Goal: Information Seeking & Learning: Learn about a topic

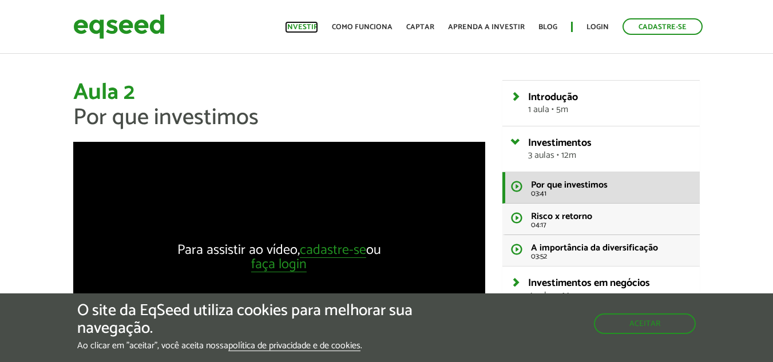
click at [318, 27] on link "Investir" at bounding box center [301, 26] width 33 height 7
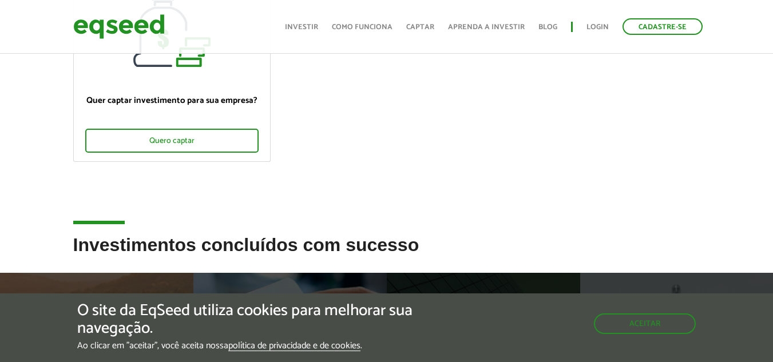
scroll to position [16, 0]
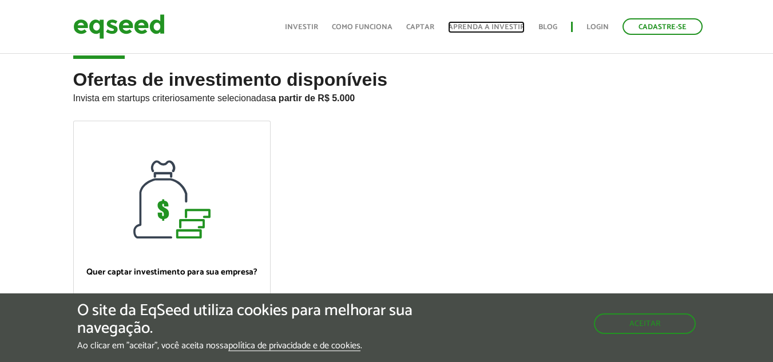
click at [482, 26] on link "Aprenda a investir" at bounding box center [486, 26] width 77 height 7
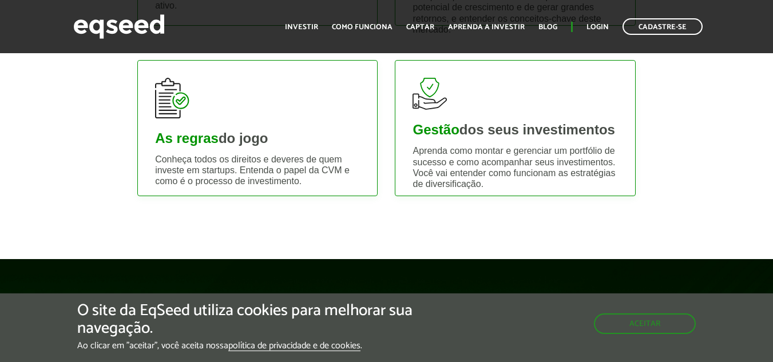
scroll to position [630, 0]
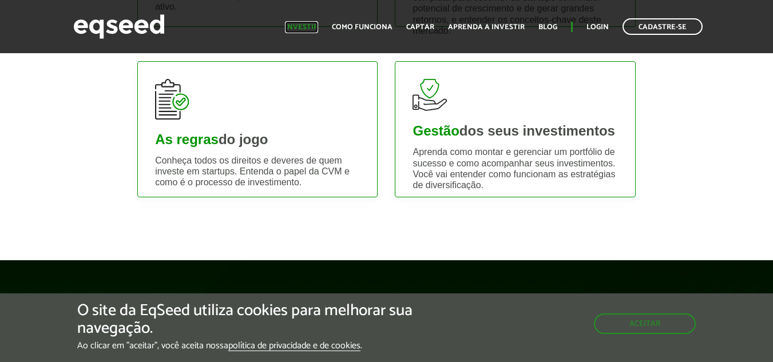
click at [309, 24] on link "Investir" at bounding box center [301, 26] width 33 height 7
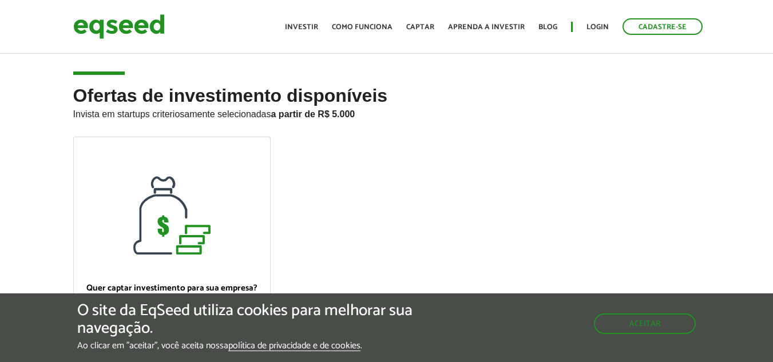
click at [169, 73] on article "Ofertas de investimento disponíveis Invista em startups criteriosamente selecio…" at bounding box center [386, 237] width 773 height 371
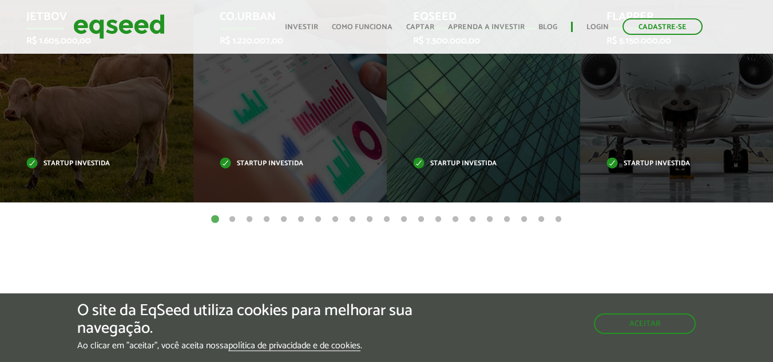
scroll to position [458, 0]
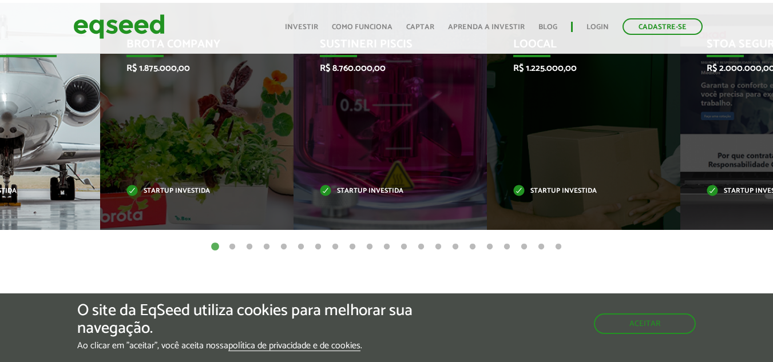
drag, startPoint x: 736, startPoint y: 154, endPoint x: 62, endPoint y: 163, distance: 673.7
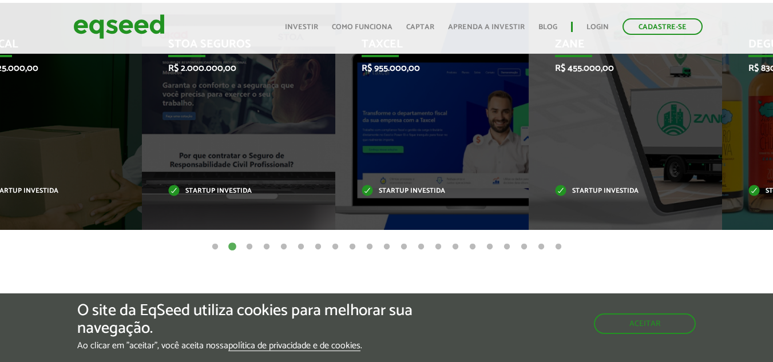
drag, startPoint x: 662, startPoint y: 121, endPoint x: 781, endPoint y: 117, distance: 119.7
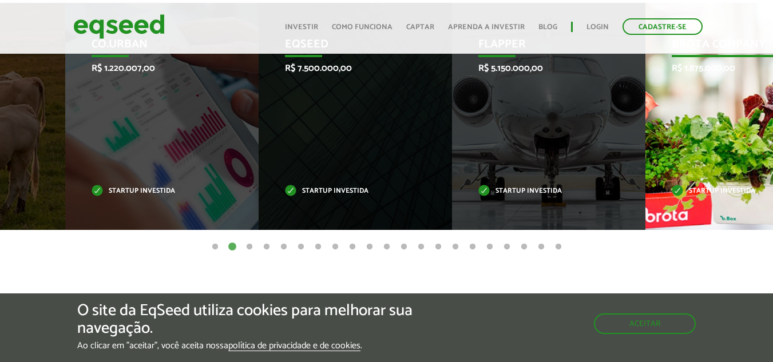
drag, startPoint x: 85, startPoint y: 136, endPoint x: 734, endPoint y: 149, distance: 648.6
click at [734, 149] on div "Brota Company R$ 1.875.000,00 Startup investida" at bounding box center [734, 116] width 176 height 227
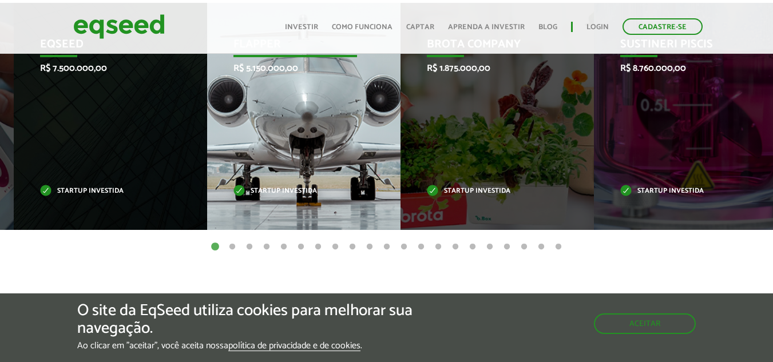
drag, startPoint x: 730, startPoint y: 152, endPoint x: 256, endPoint y: 161, distance: 473.4
click at [311, 156] on div "Flapper R$ 5.150.000,00 Startup investida" at bounding box center [295, 116] width 176 height 227
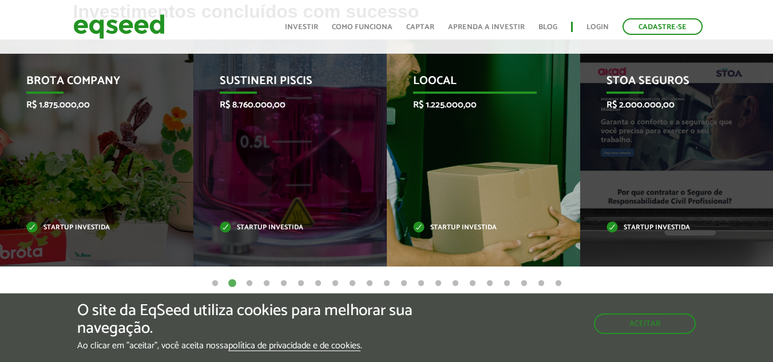
scroll to position [401, 0]
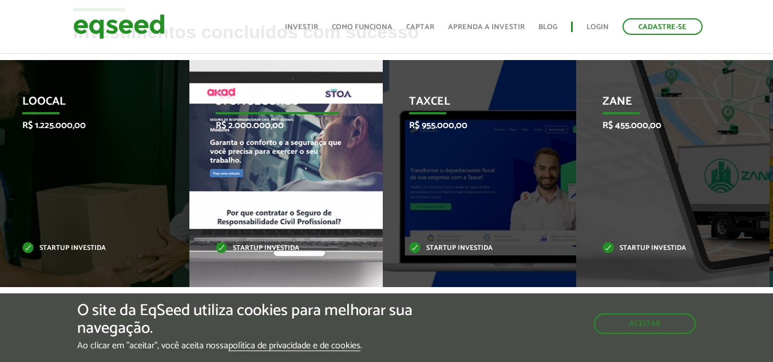
drag, startPoint x: 729, startPoint y: 155, endPoint x: 3, endPoint y: 171, distance: 725.3
click at [189, 156] on div "STOA Seguros R$ 2.000.000,00 Startup investida" at bounding box center [277, 173] width 176 height 227
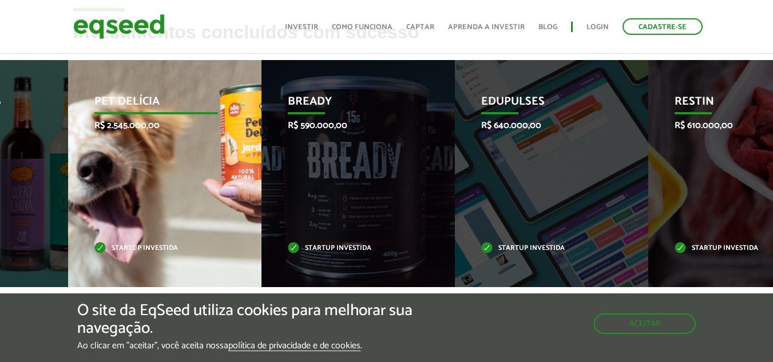
drag, startPoint x: 675, startPoint y: 148, endPoint x: 77, endPoint y: 201, distance: 601.1
click at [114, 192] on div "Pet Delícia R$ 2.545.000,00 Startup investida" at bounding box center [156, 173] width 176 height 227
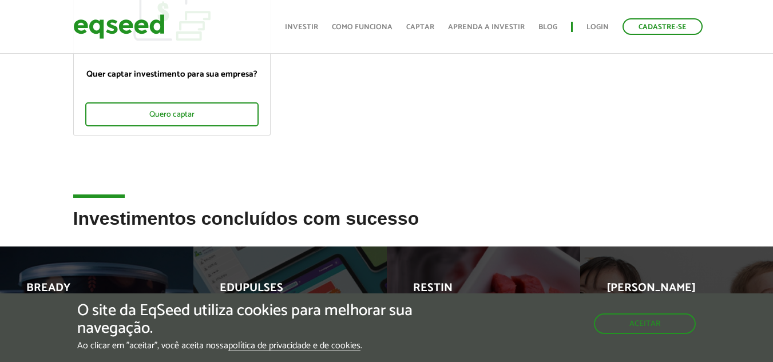
scroll to position [172, 0]
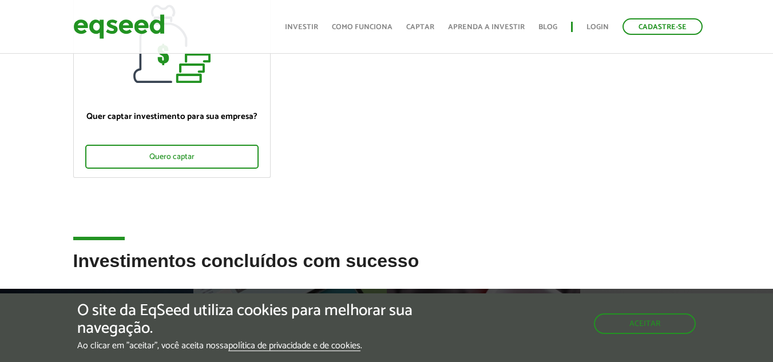
click at [342, 249] on div "Quer captar investimento para sua empresa? Quero captar" at bounding box center [387, 108] width 644 height 286
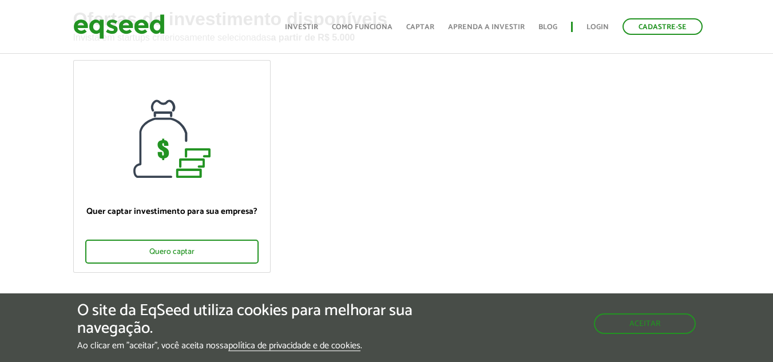
scroll to position [0, 0]
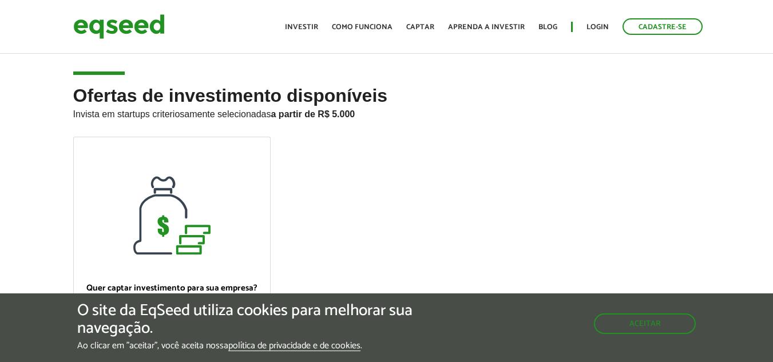
click at [212, 99] on h2 "Ofertas de investimento disponíveis Invista em startups criteriosamente selecio…" at bounding box center [386, 111] width 627 height 51
click at [145, 68] on article "Ofertas de investimento disponíveis Invista em startups criteriosamente selecio…" at bounding box center [386, 237] width 773 height 371
click at [146, 68] on article "Ofertas de investimento disponíveis Invista em startups criteriosamente selecio…" at bounding box center [386, 237] width 773 height 371
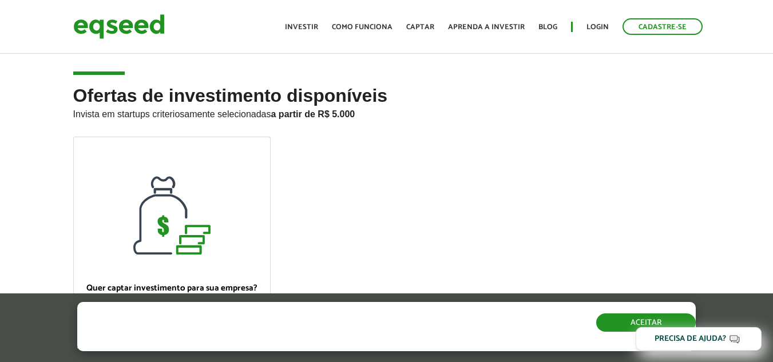
click at [626, 323] on button "Aceitar" at bounding box center [646, 323] width 100 height 18
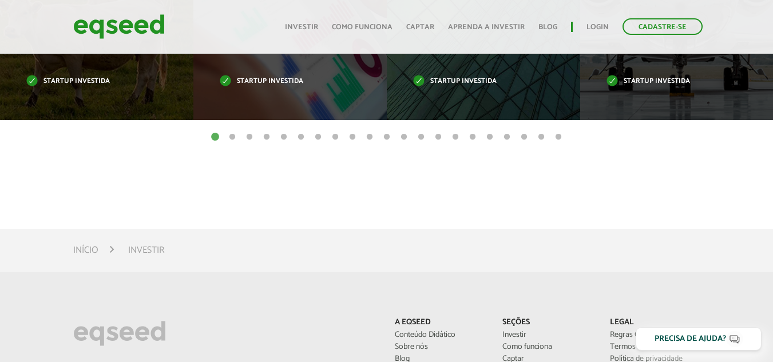
scroll to position [715, 0]
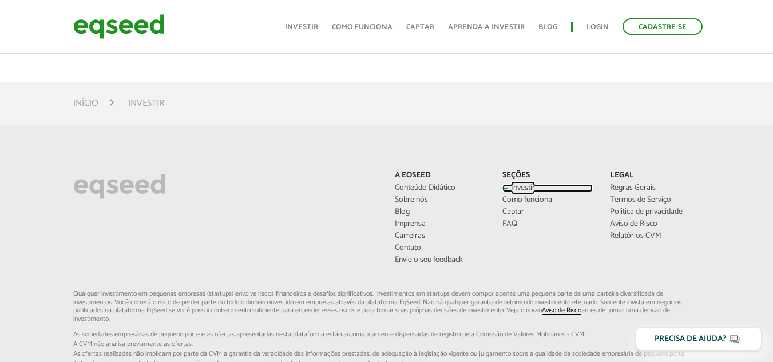
click at [519, 188] on link "Investir" at bounding box center [548, 188] width 90 height 8
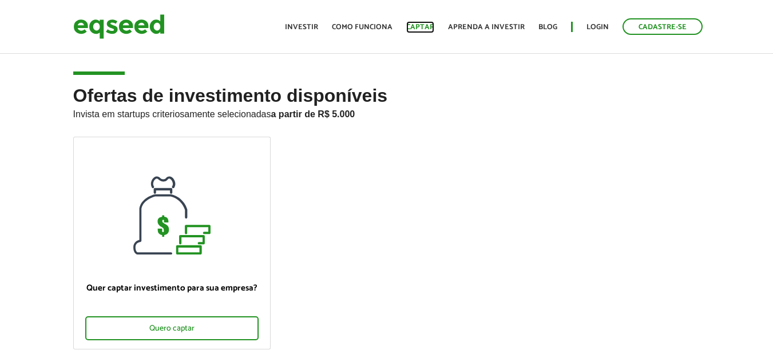
click at [430, 29] on link "Captar" at bounding box center [420, 26] width 28 height 7
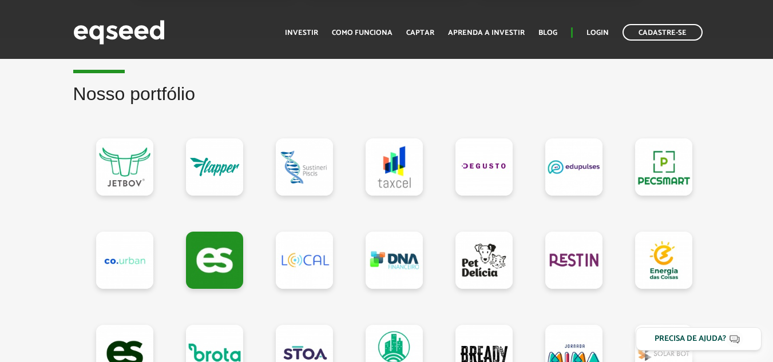
scroll to position [973, 0]
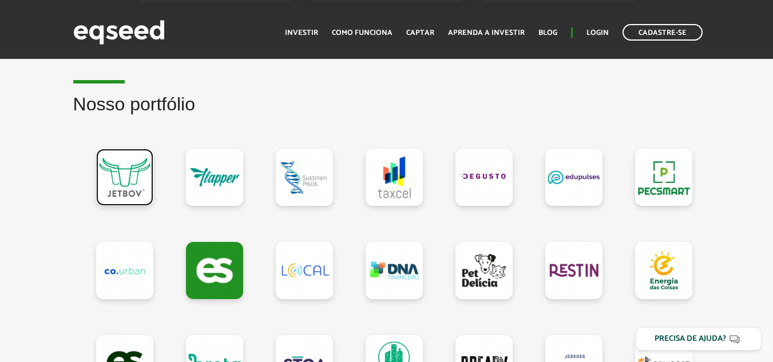
click at [128, 193] on link at bounding box center [124, 177] width 57 height 57
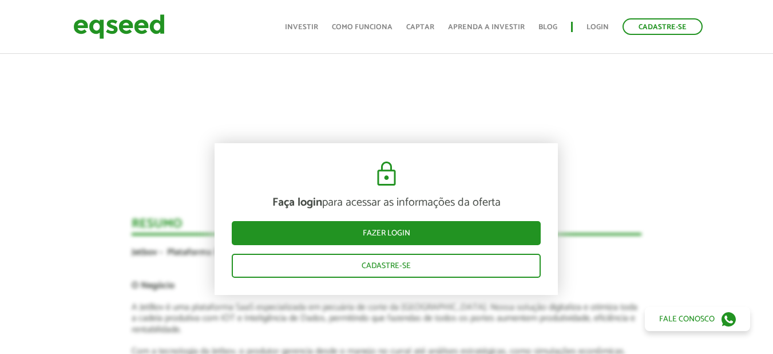
scroll to position [1125, 0]
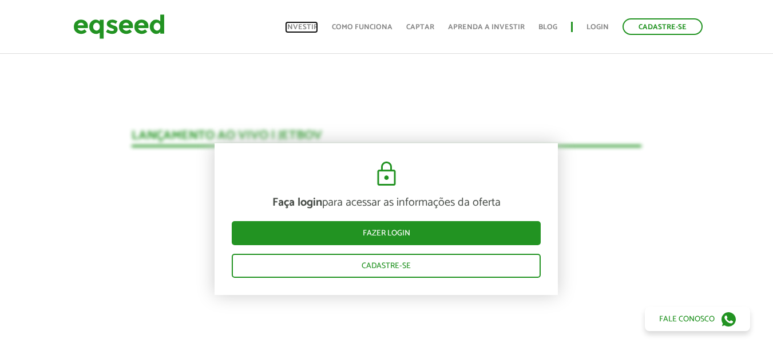
click at [303, 26] on link "Investir" at bounding box center [301, 26] width 33 height 7
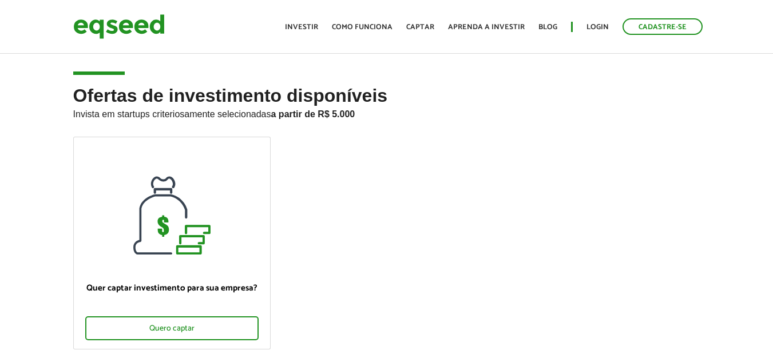
click at [358, 19] on ul "Início Investir Como funciona Captar Aprenda a investir Blog Login Cadastre-se" at bounding box center [493, 26] width 429 height 17
click at [358, 23] on link "Como funciona" at bounding box center [362, 26] width 61 height 7
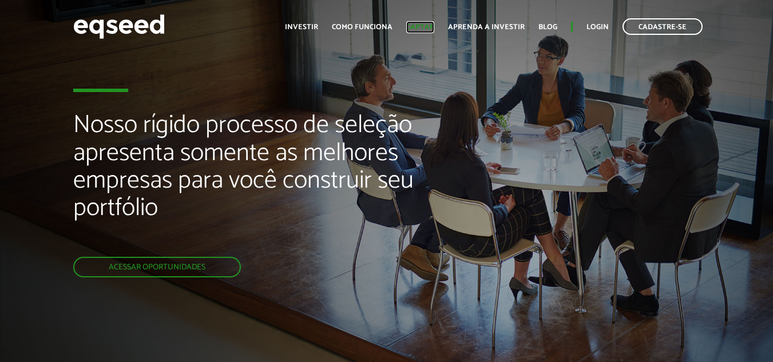
click at [428, 23] on link "Captar" at bounding box center [420, 26] width 28 height 7
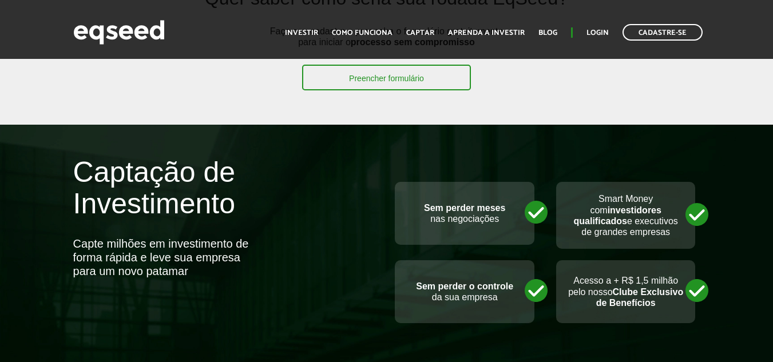
scroll to position [114, 0]
